Goal: Navigation & Orientation: Find specific page/section

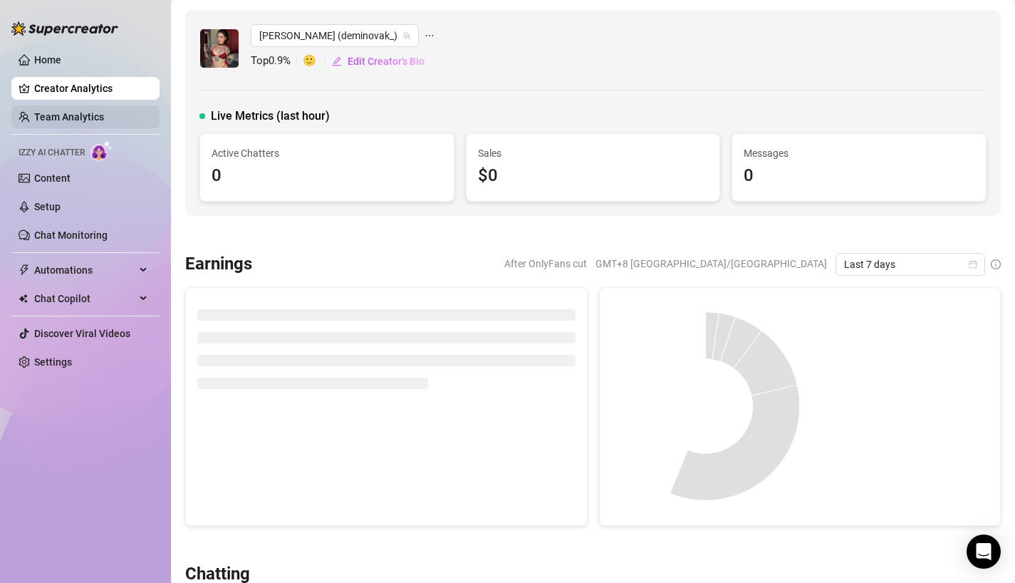
click at [78, 111] on link "Team Analytics" at bounding box center [69, 116] width 70 height 11
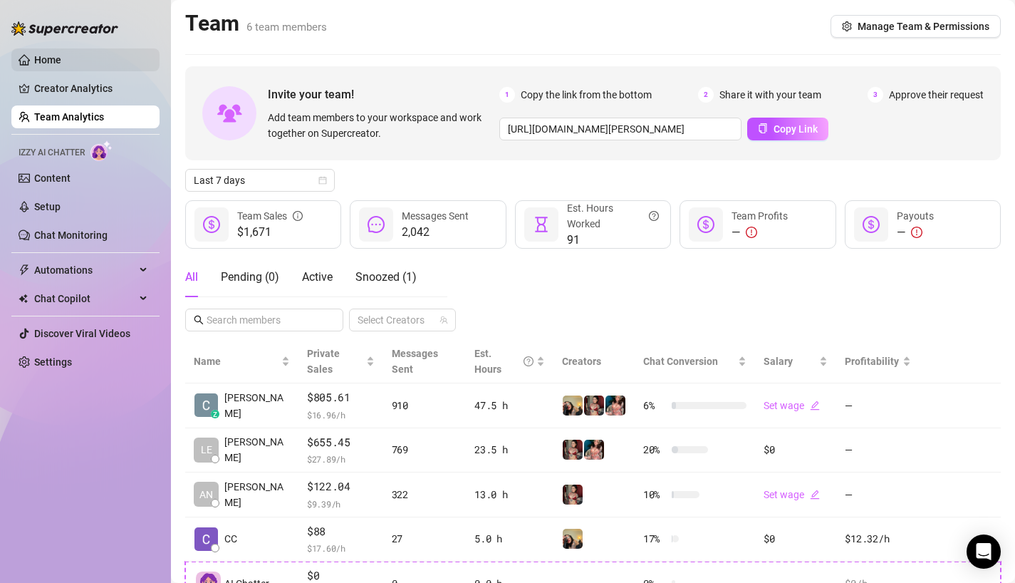
click at [61, 62] on link "Home" at bounding box center [47, 59] width 27 height 11
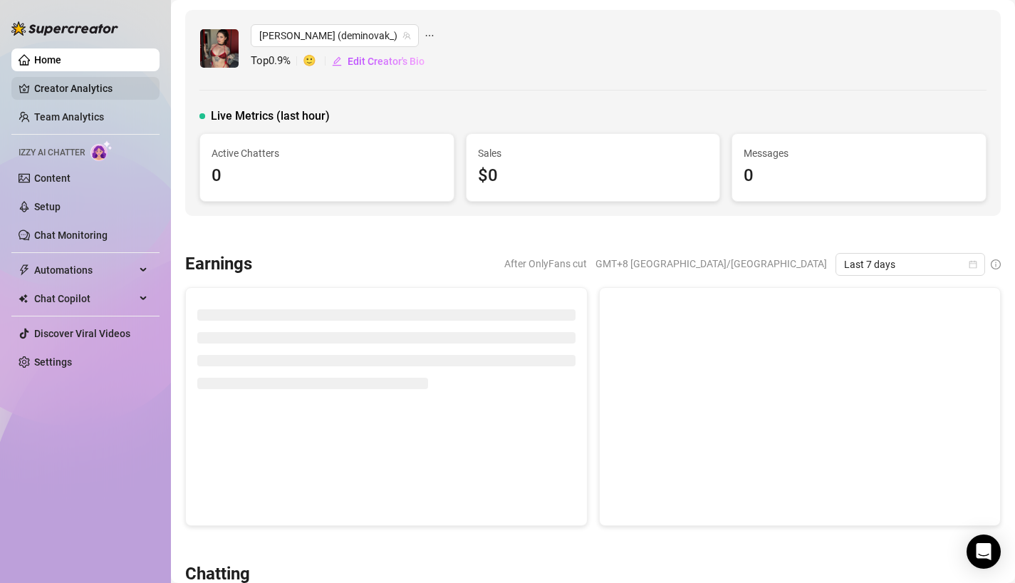
click at [98, 80] on link "Creator Analytics" at bounding box center [91, 88] width 114 height 23
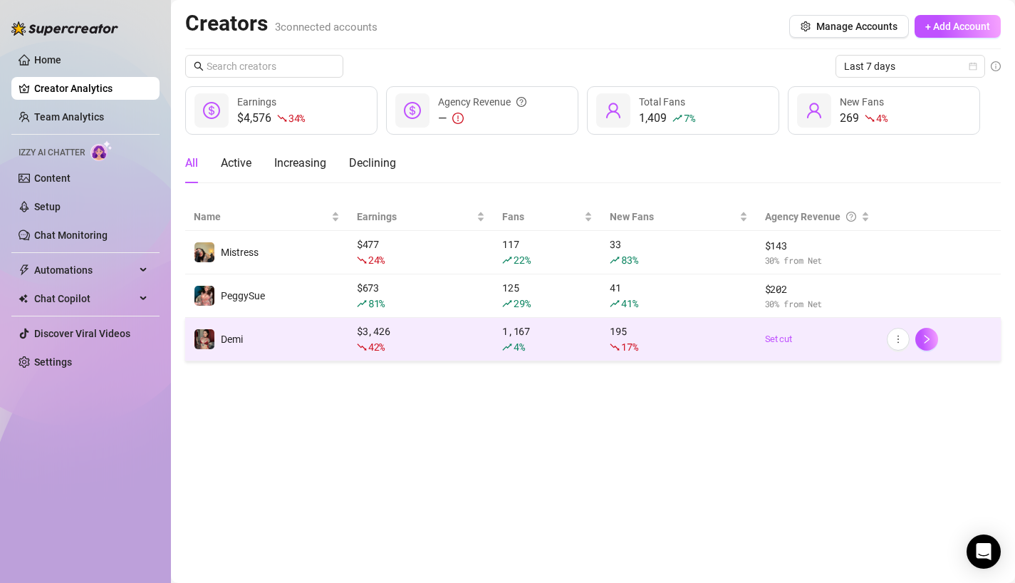
click at [232, 348] on div "Demi" at bounding box center [218, 338] width 49 height 21
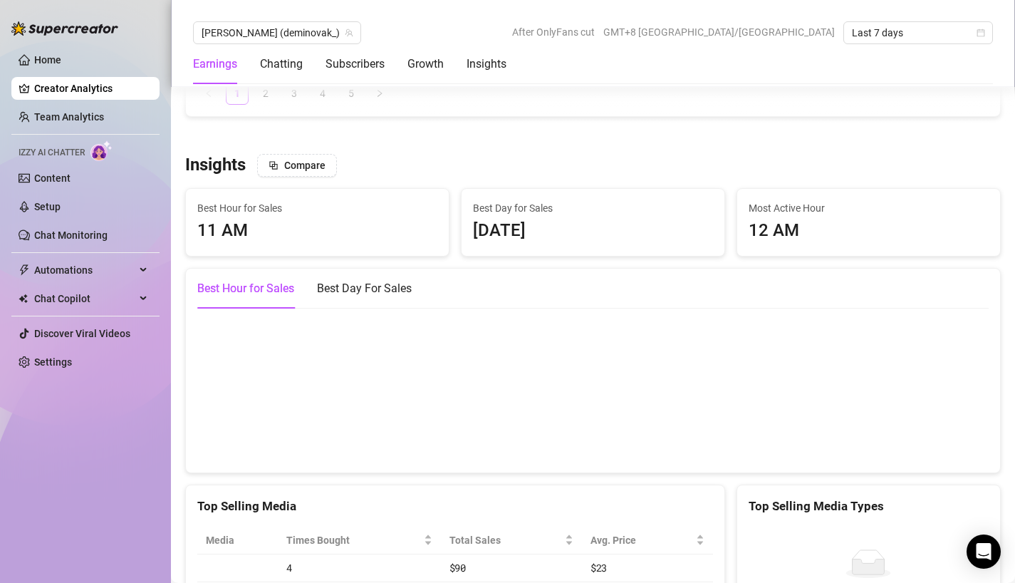
scroll to position [2323, 0]
